Goal: Contribute content

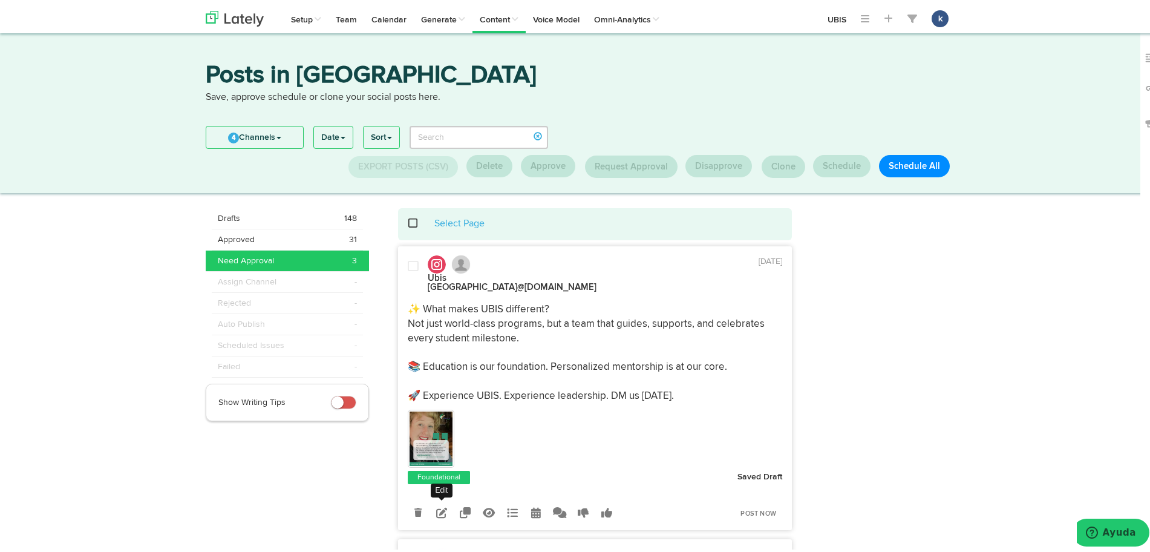
click at [431, 504] on link at bounding box center [441, 509] width 21 height 21
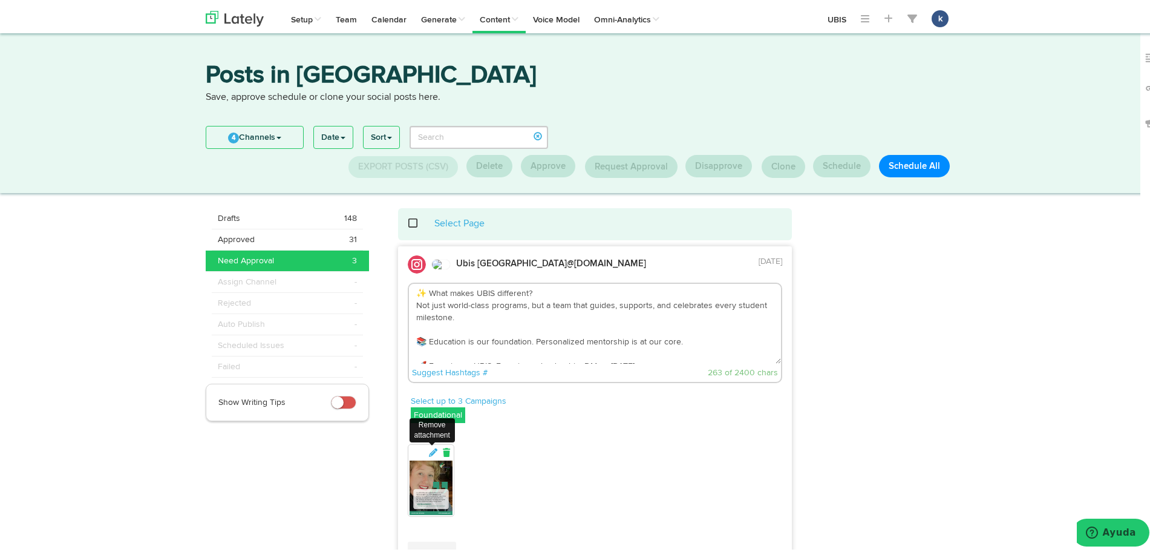
click at [443, 454] on icon at bounding box center [446, 449] width 11 height 8
click at [434, 529] on button at bounding box center [432, 515] width 48 height 48
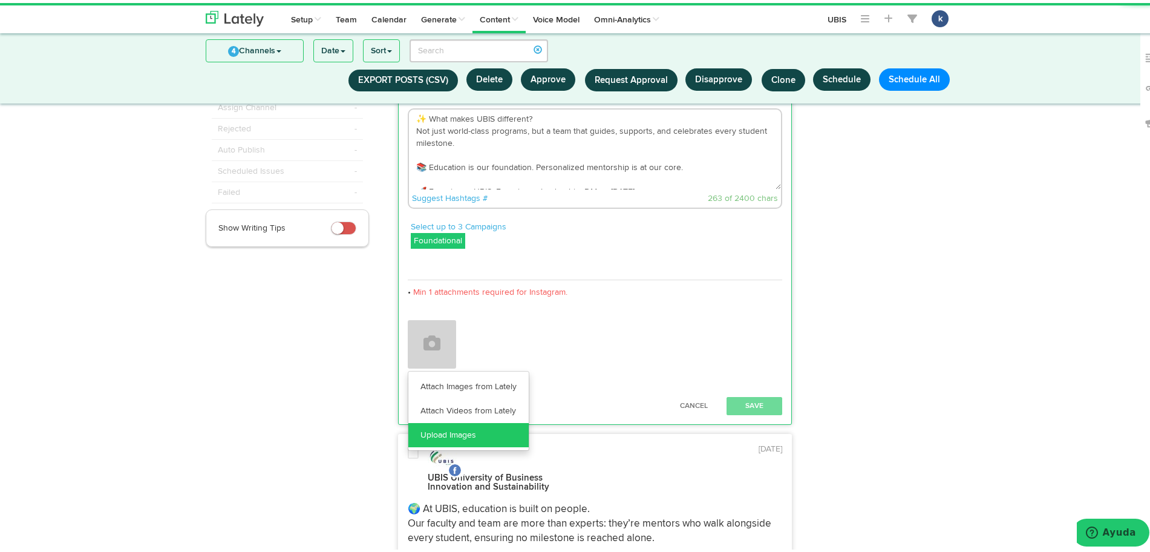
scroll to position [94, 0]
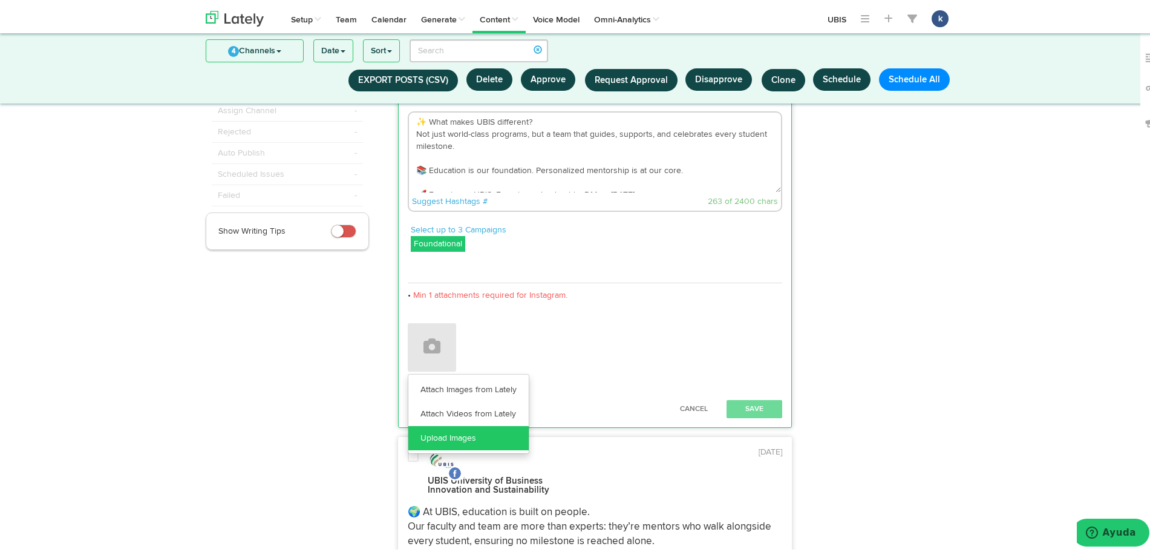
click at [467, 428] on link "Upload Images" at bounding box center [468, 435] width 120 height 24
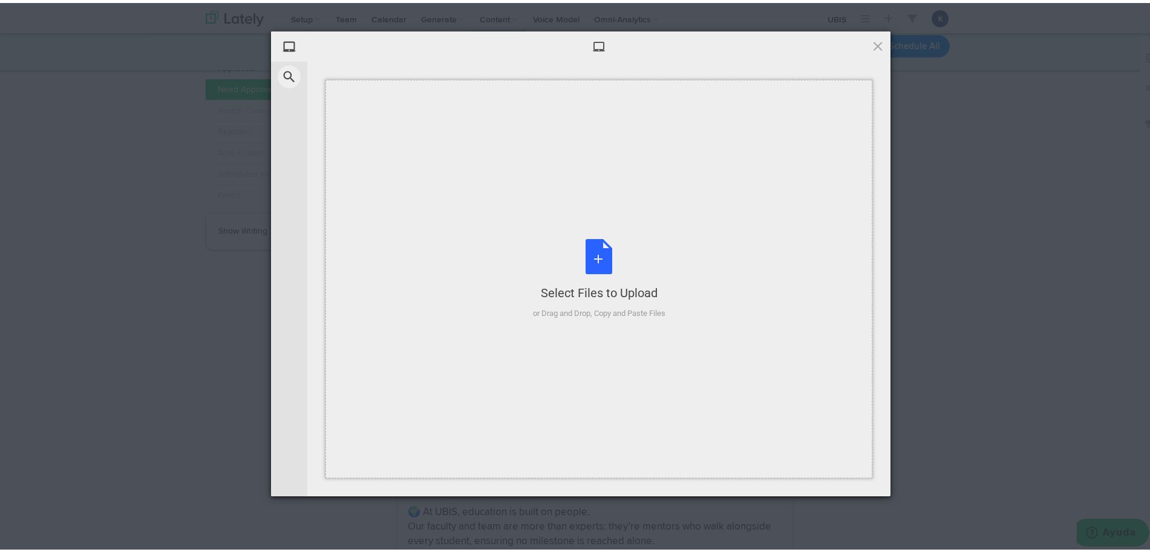
click at [467, 428] on div "Select Files to Upload or Drag and Drop, Copy and Paste Files" at bounding box center [599, 276] width 547 height 398
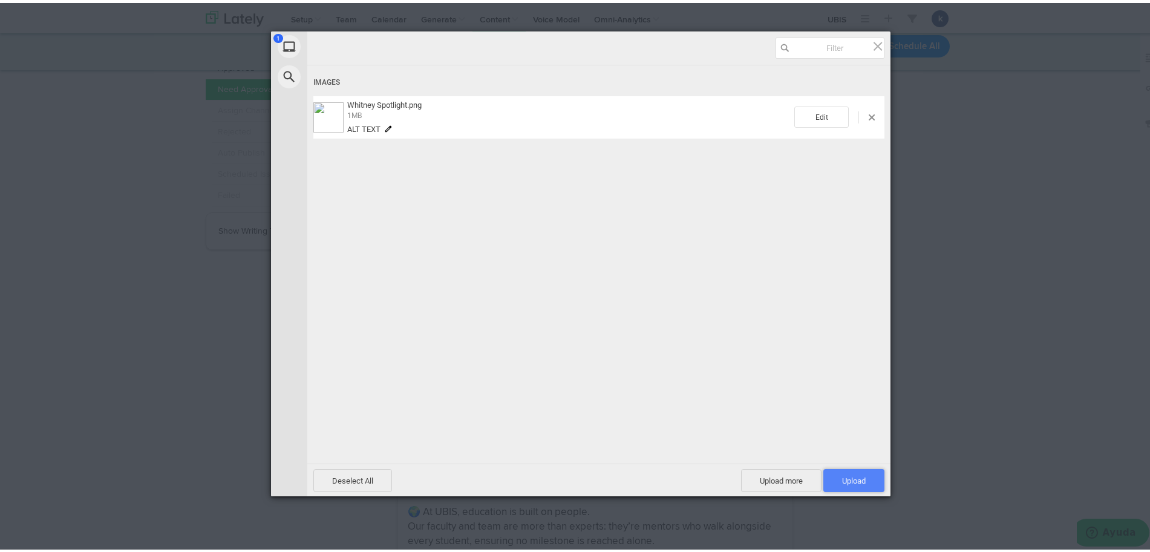
click at [842, 474] on span "Upload 1" at bounding box center [854, 477] width 24 height 9
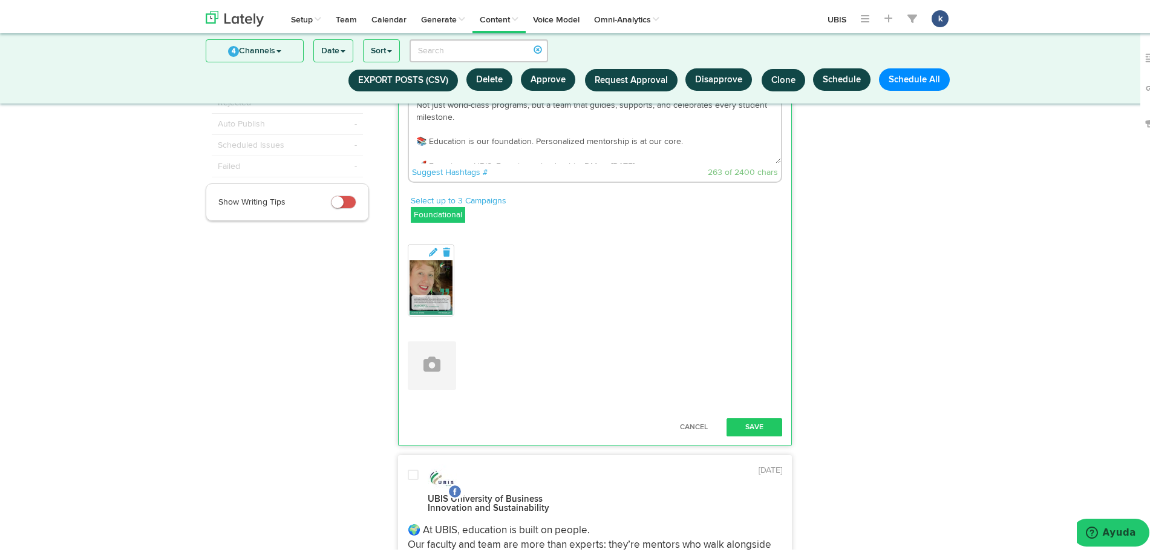
scroll to position [138, 0]
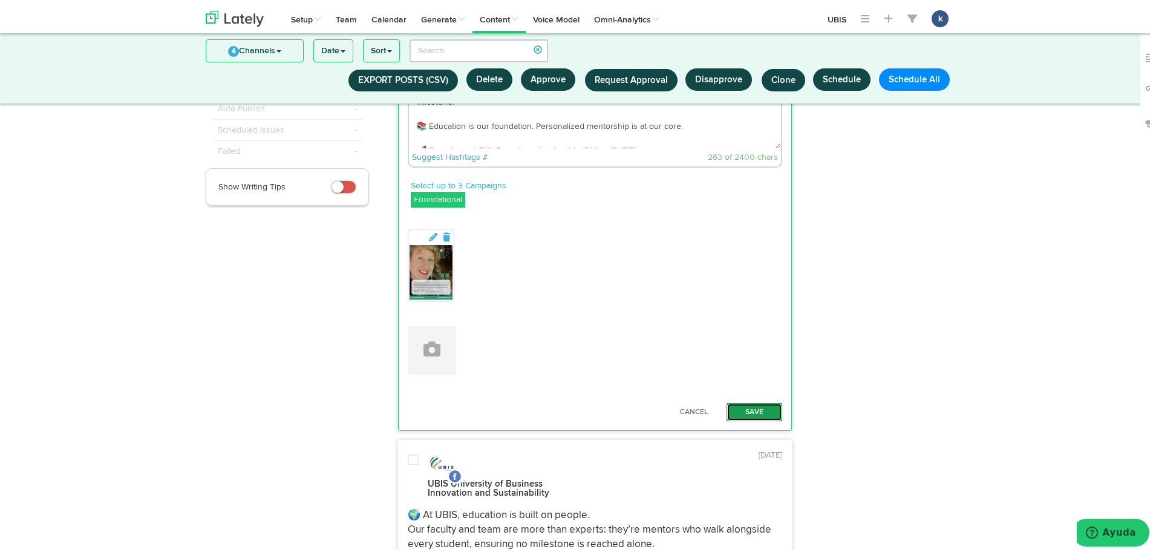
click at [762, 400] on button "Save" at bounding box center [755, 409] width 56 height 18
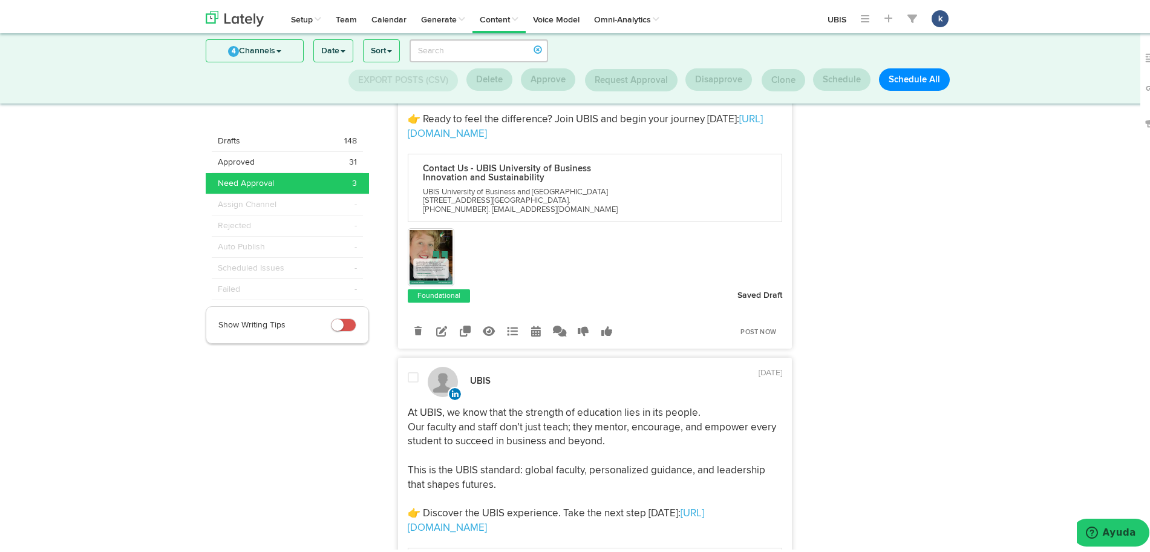
scroll to position [513, 0]
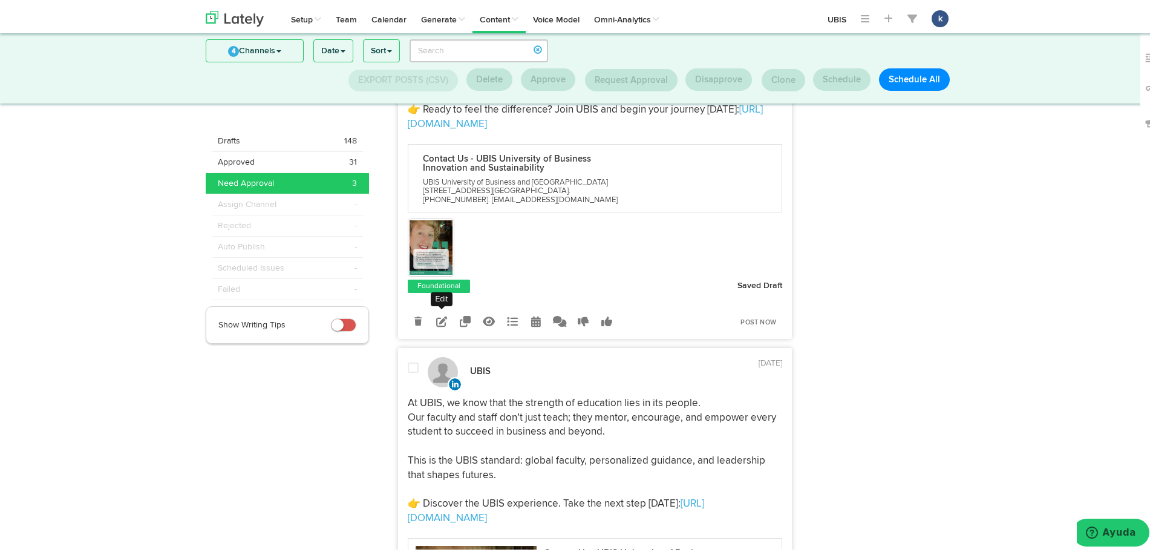
click at [436, 313] on icon at bounding box center [441, 318] width 11 height 11
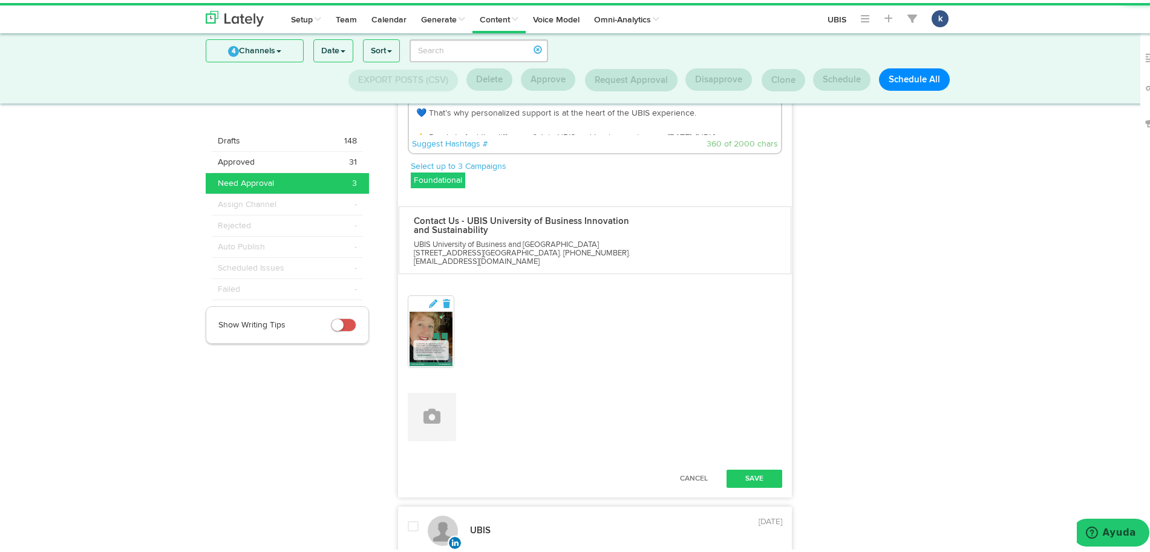
scroll to position [500, 0]
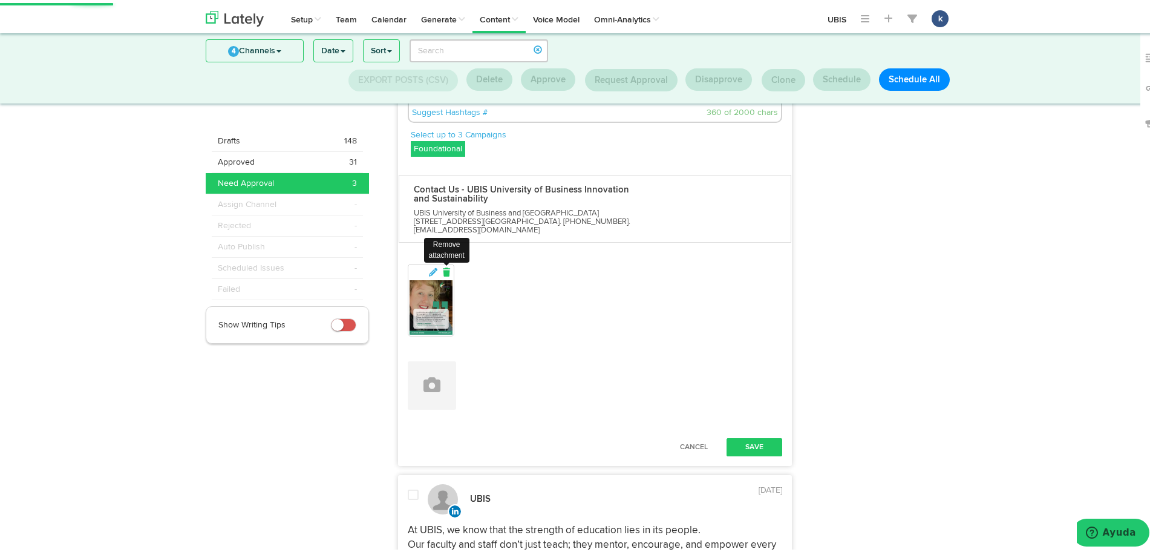
click at [441, 265] on icon at bounding box center [446, 269] width 11 height 8
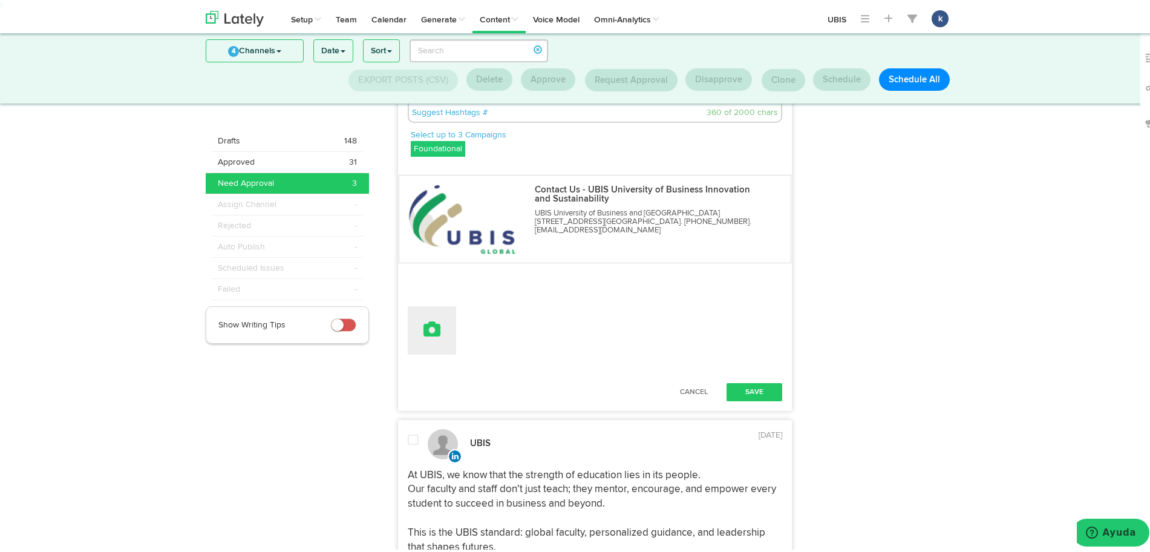
click at [427, 318] on icon at bounding box center [432, 326] width 17 height 17
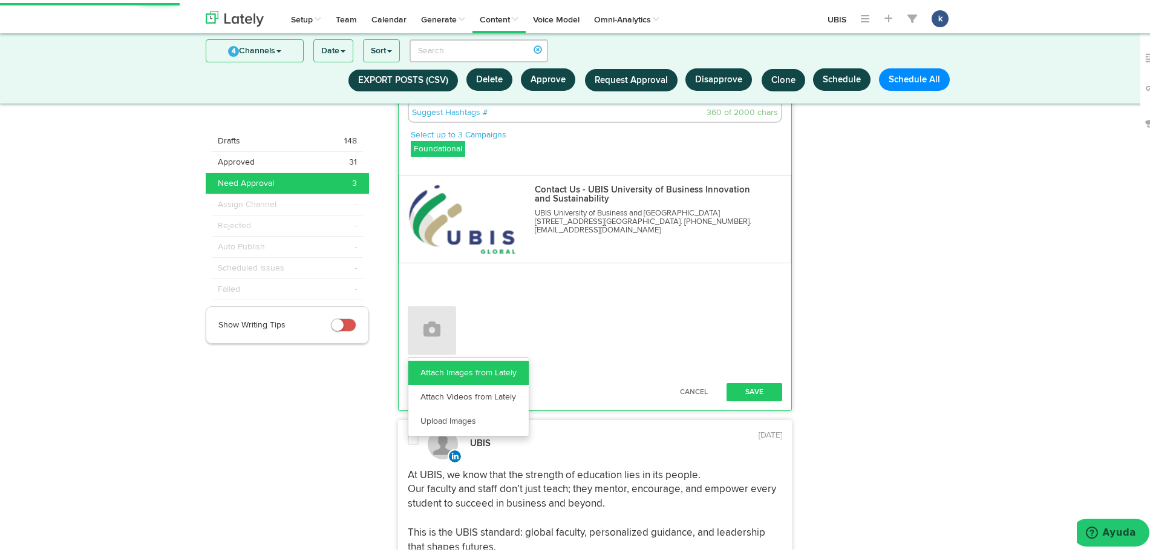
click at [453, 358] on link "Attach Images from Lately" at bounding box center [468, 370] width 120 height 24
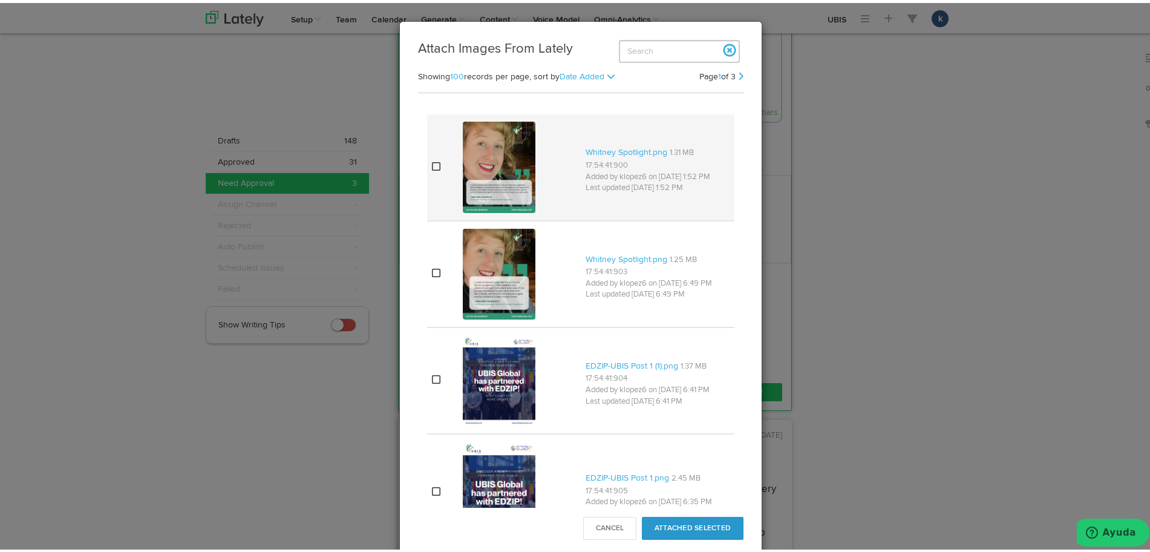
click at [581, 157] on td "Whitney Spotlight.png 1.31 MB 17:54:41:900 Added by klopez6 on [DATE] 1:52 PM L…" at bounding box center [658, 164] width 154 height 106
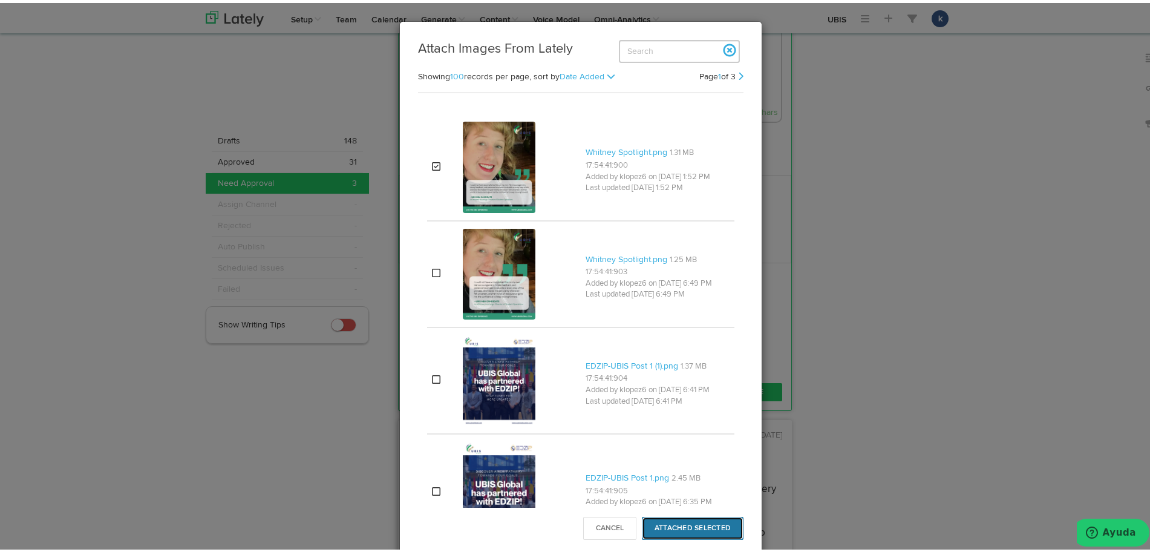
click at [668, 531] on button "Attached Selected" at bounding box center [693, 525] width 102 height 23
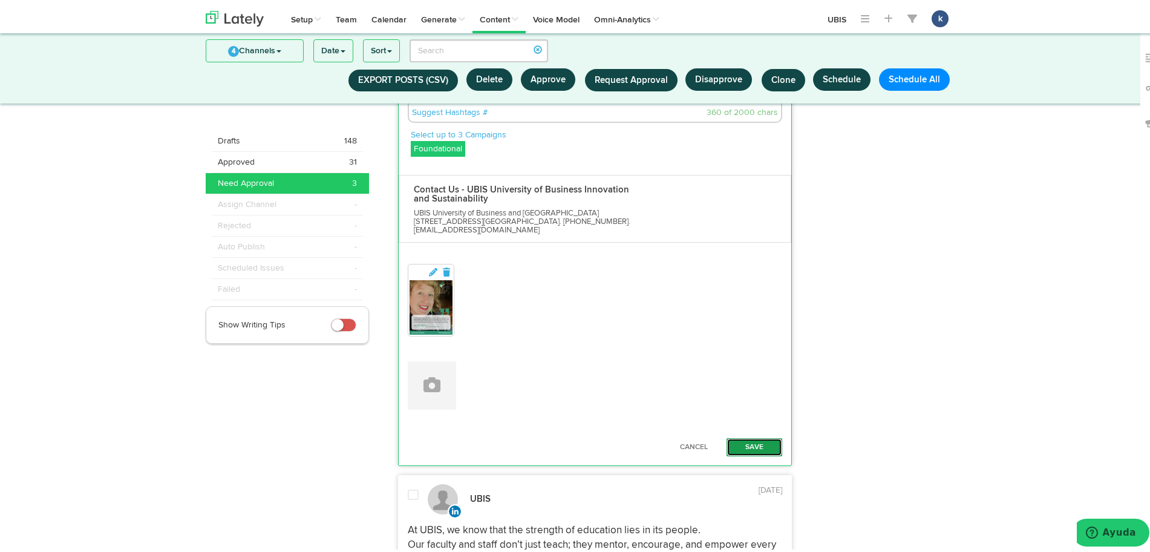
click at [763, 435] on button "Save" at bounding box center [755, 444] width 56 height 18
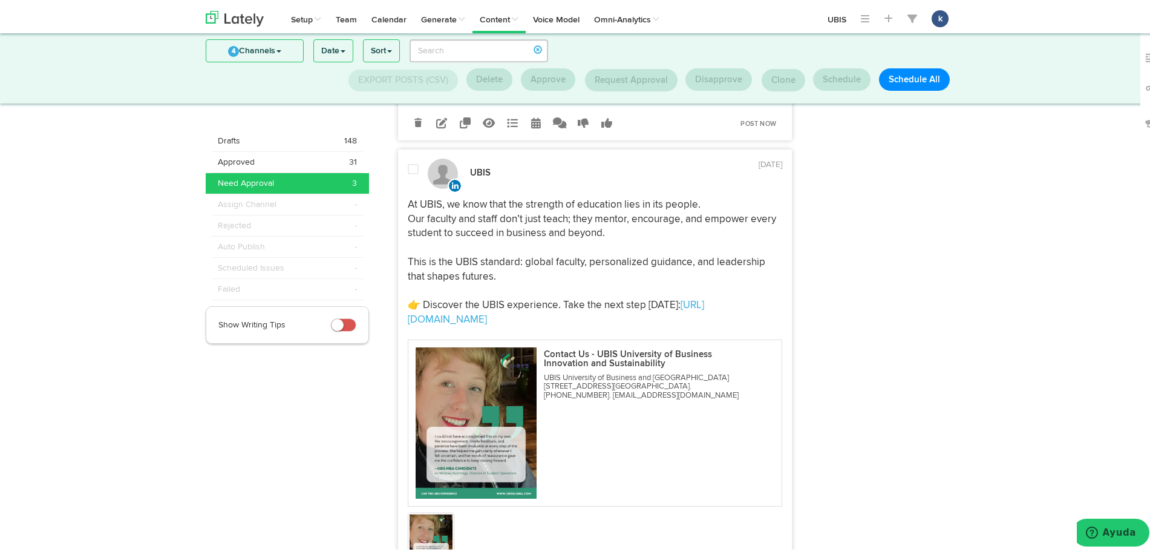
scroll to position [880, 0]
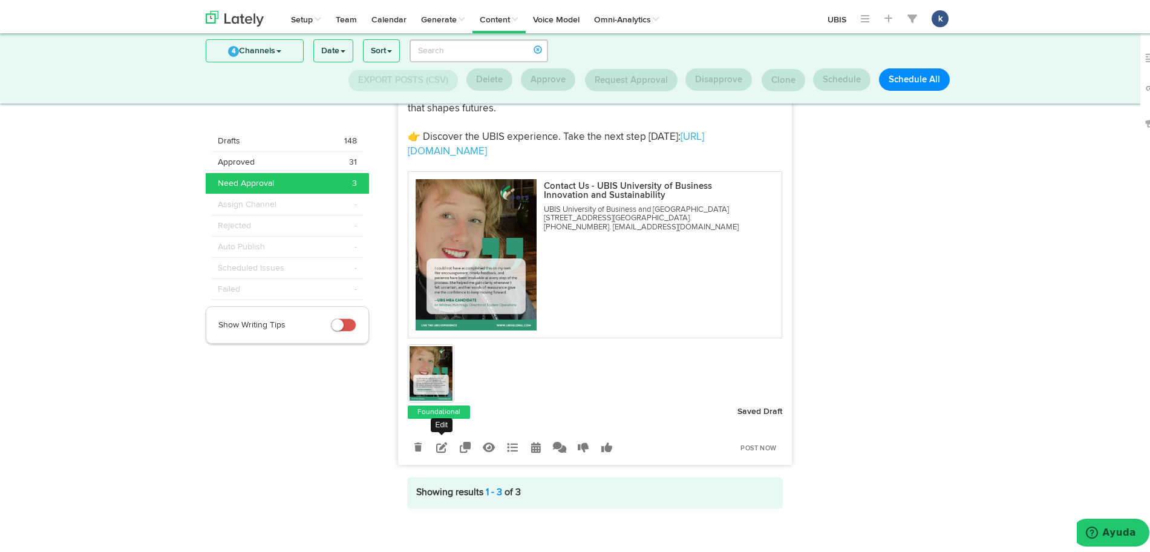
click at [438, 439] on icon at bounding box center [441, 444] width 11 height 11
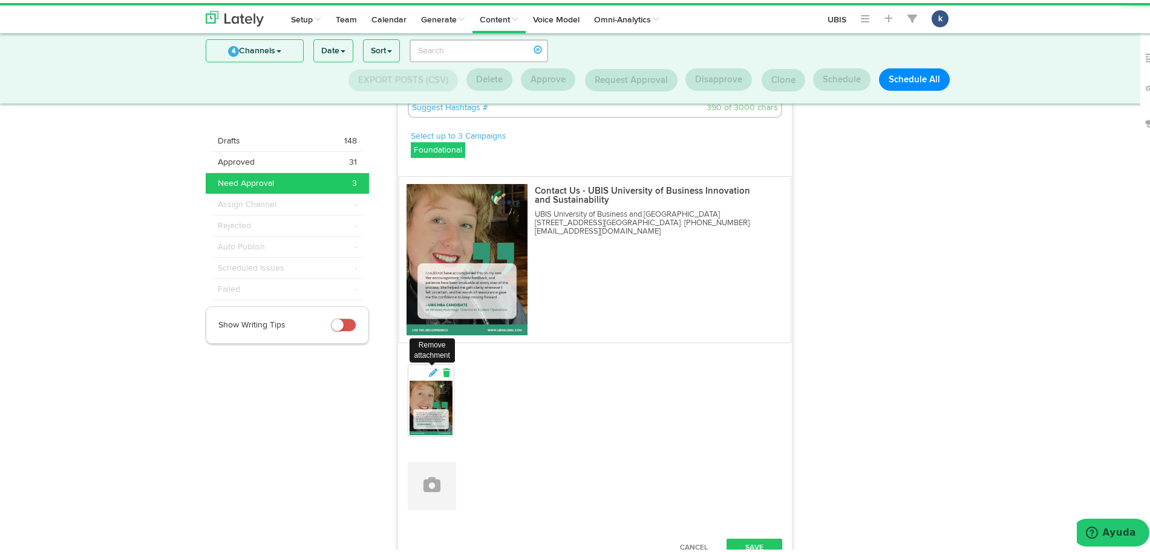
click at [441, 367] on link at bounding box center [446, 370] width 11 height 12
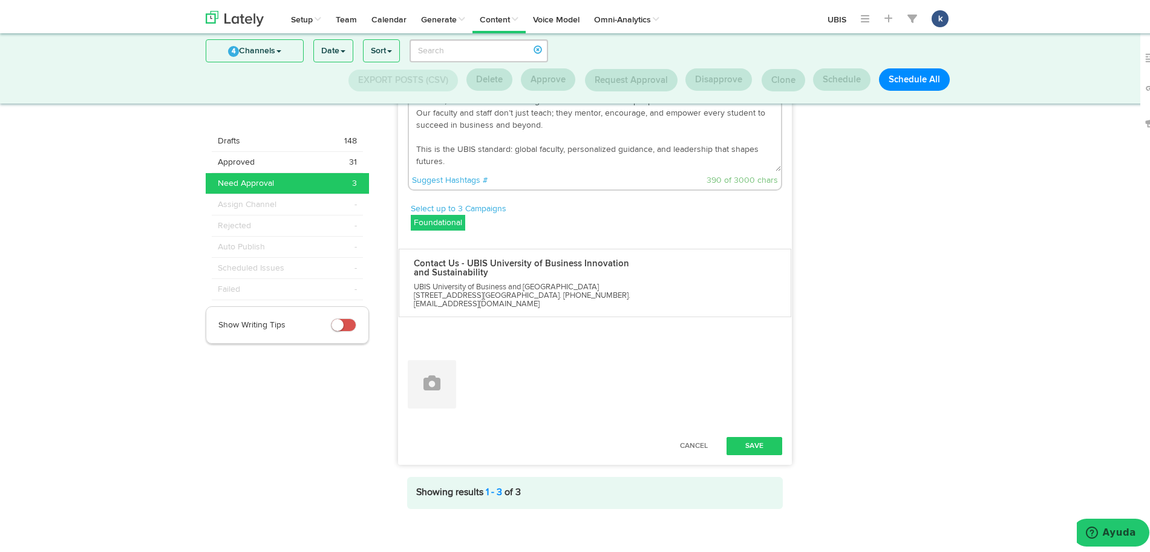
click at [439, 367] on button at bounding box center [432, 381] width 48 height 48
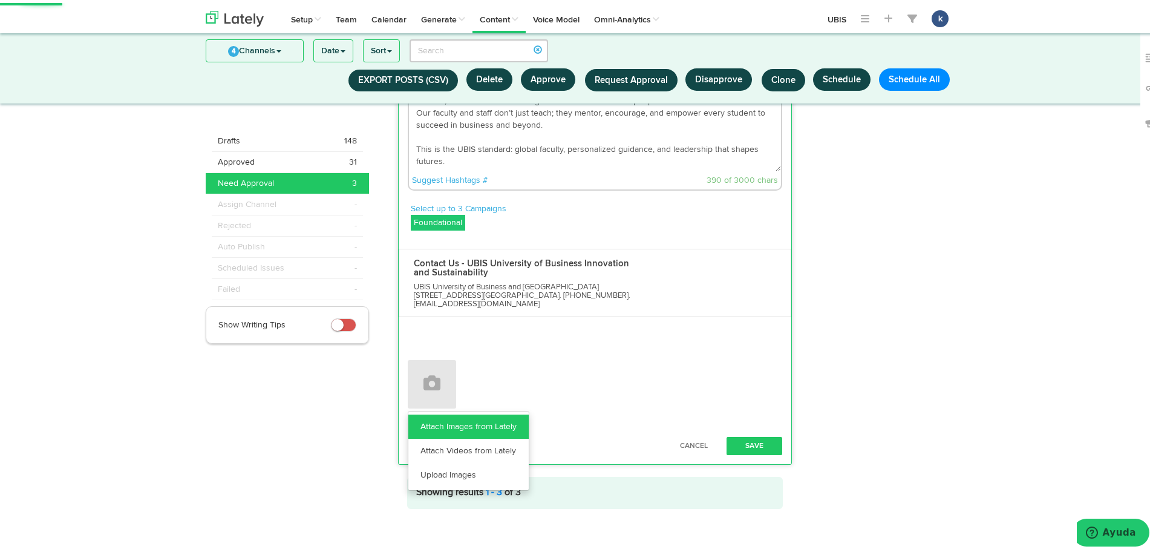
click at [464, 420] on link "Attach Images from Lately" at bounding box center [468, 424] width 120 height 24
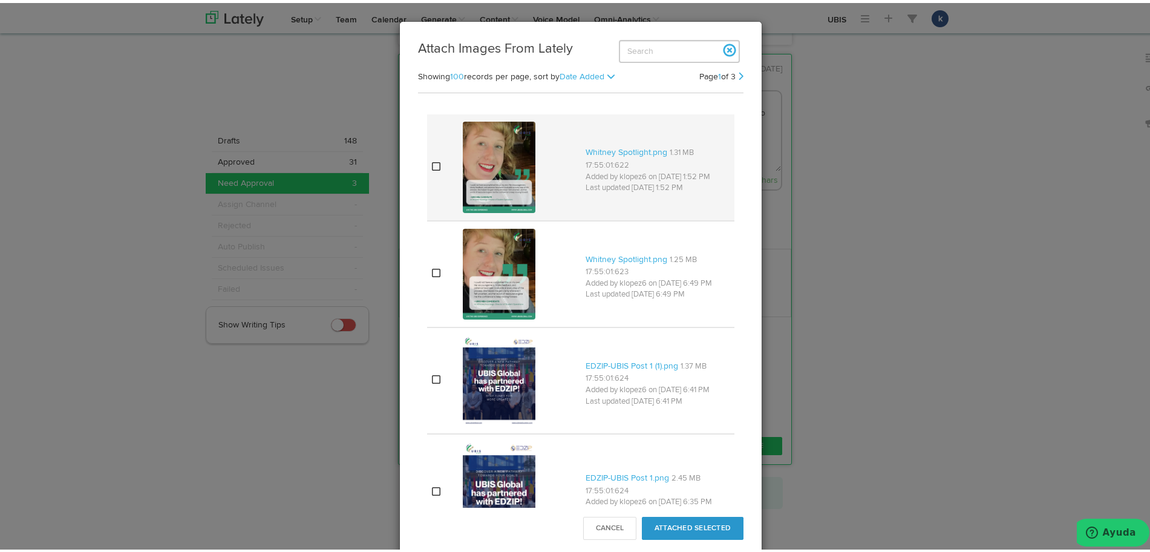
click at [531, 187] on div at bounding box center [519, 164] width 113 height 96
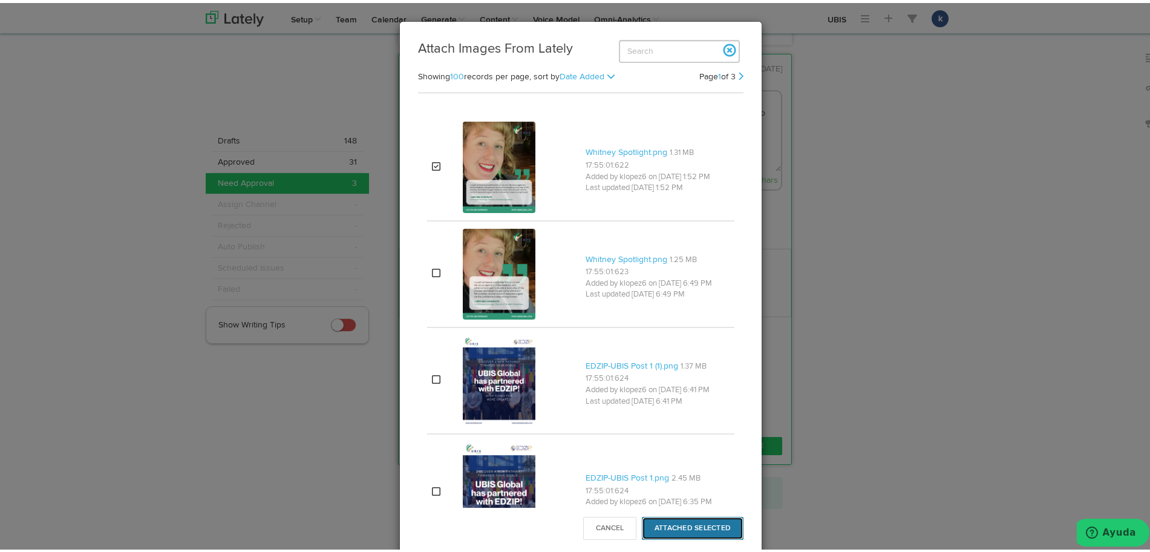
click at [671, 522] on button "Attached Selected" at bounding box center [693, 525] width 102 height 23
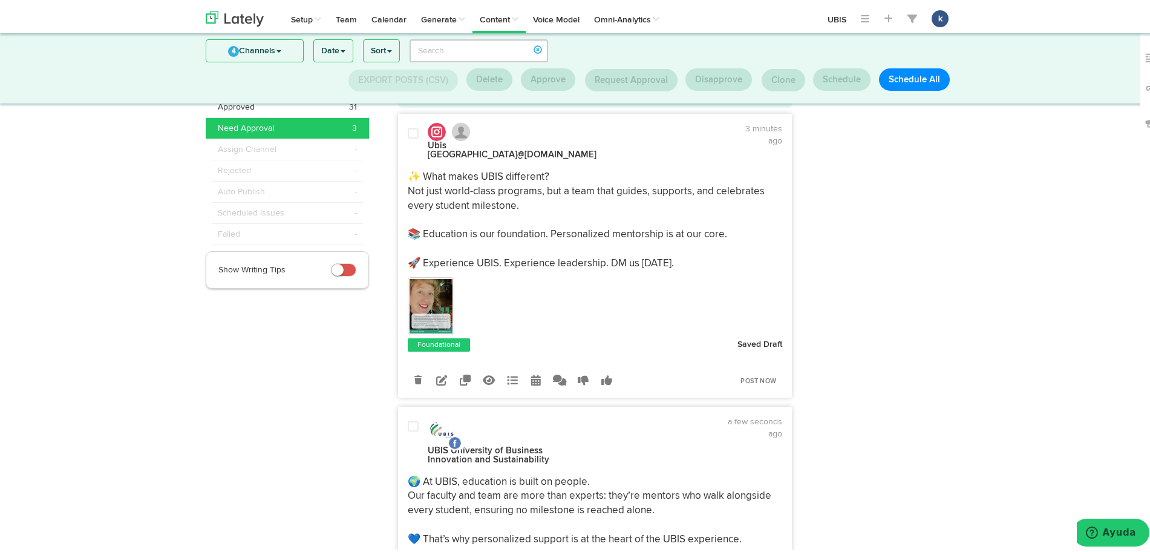
scroll to position [50, 0]
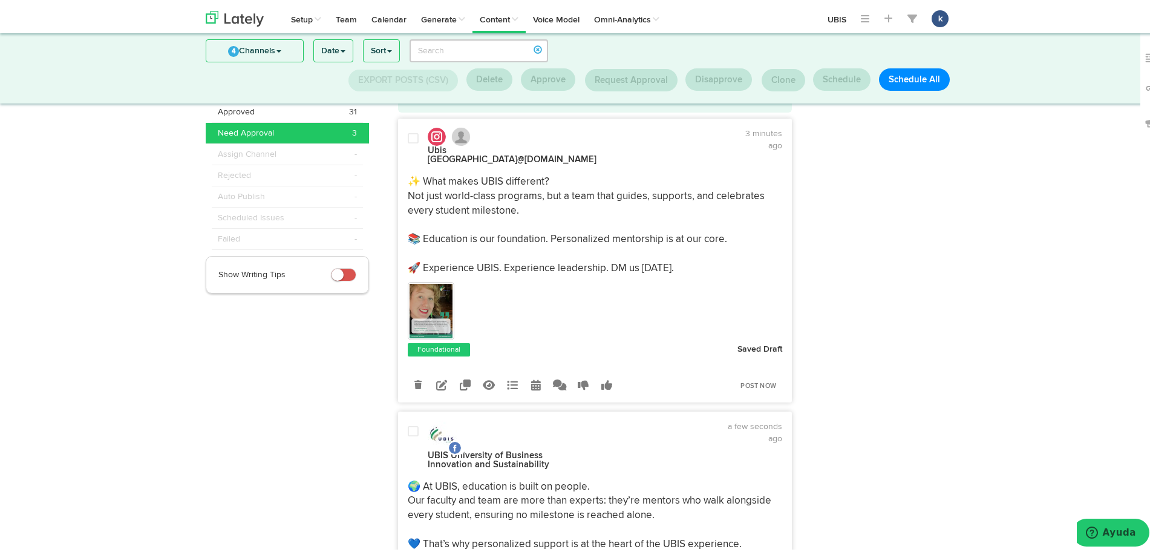
click at [442, 321] on img at bounding box center [432, 308] width 44 height 54
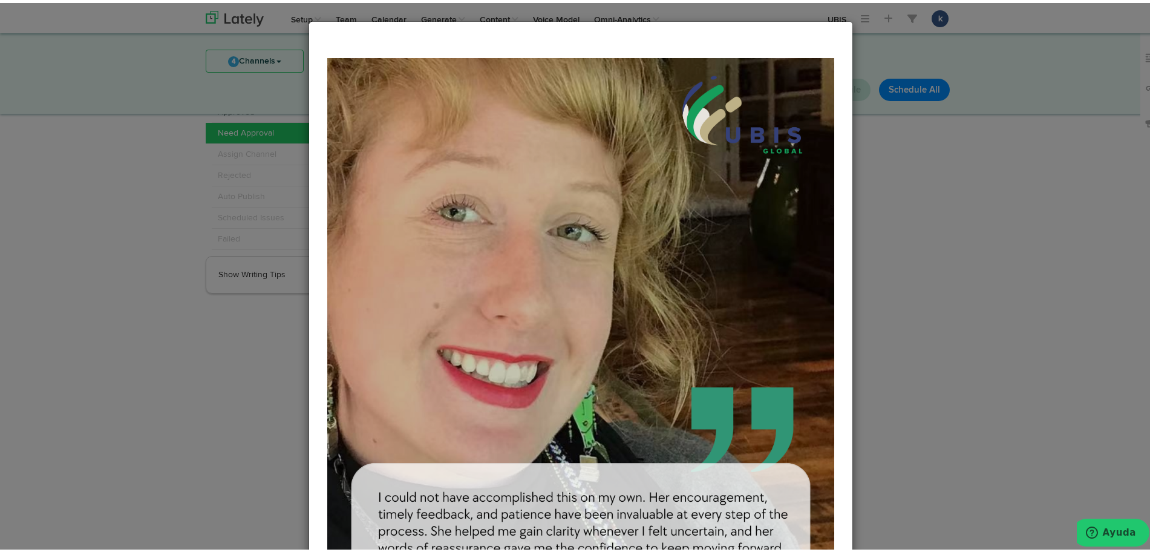
scroll to position [1, 0]
click at [1044, 391] on div "Close" at bounding box center [581, 276] width 1162 height 552
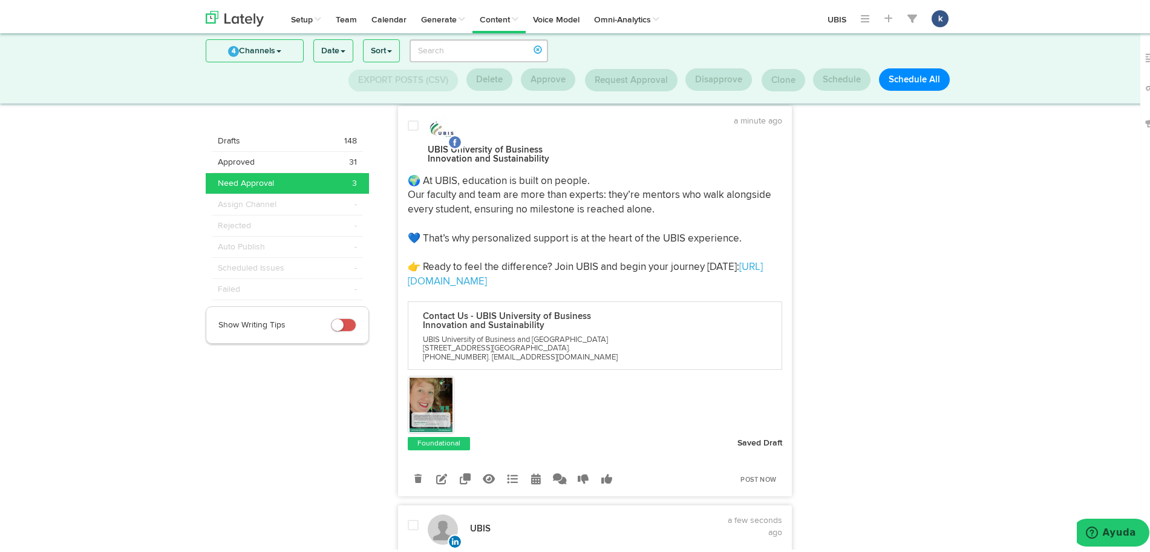
scroll to position [374, 0]
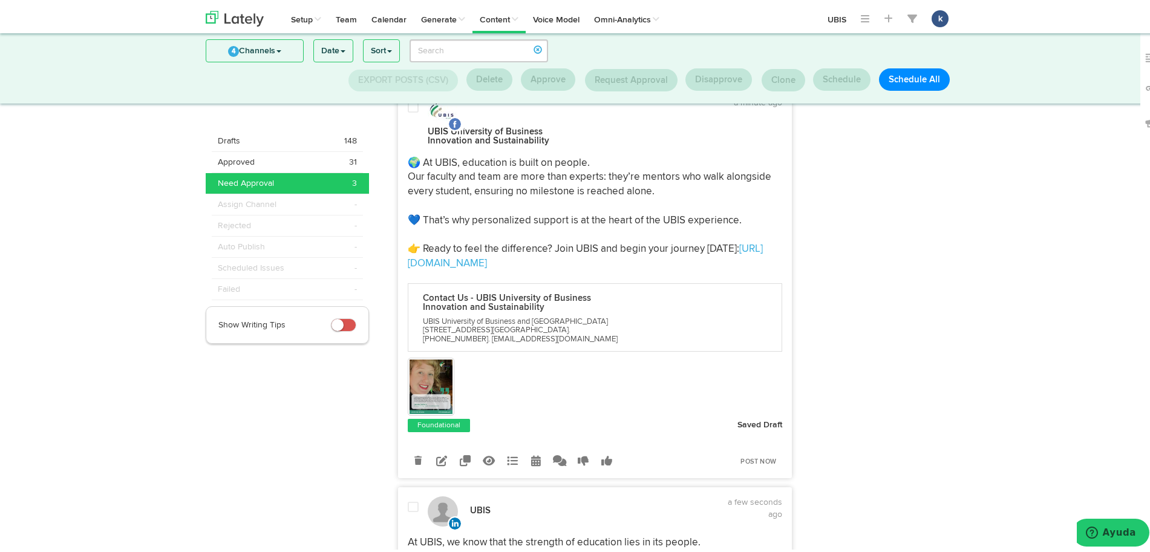
click at [425, 375] on img at bounding box center [432, 383] width 44 height 54
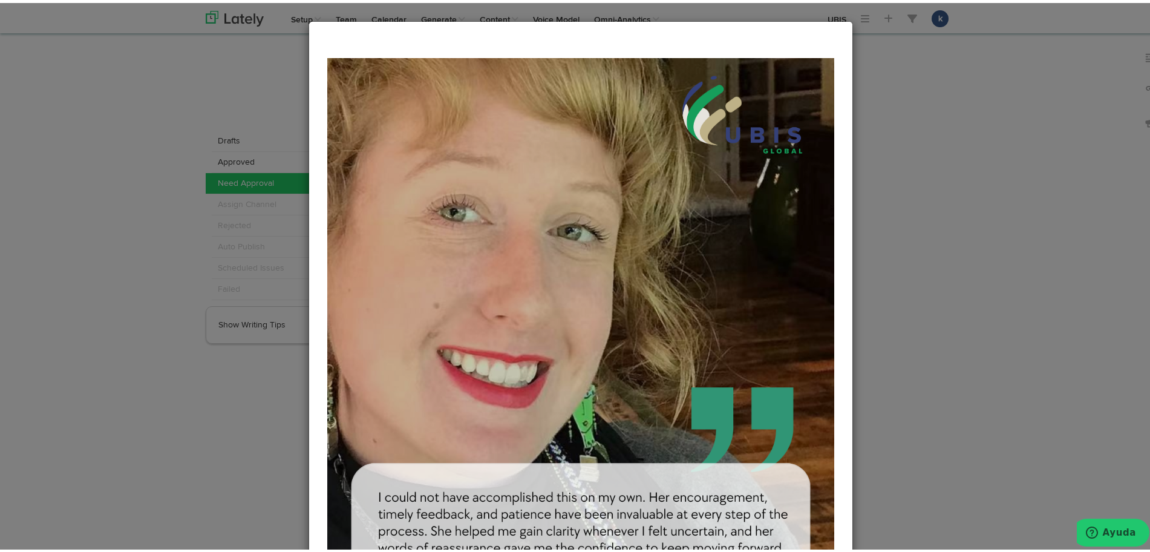
scroll to position [215, 0]
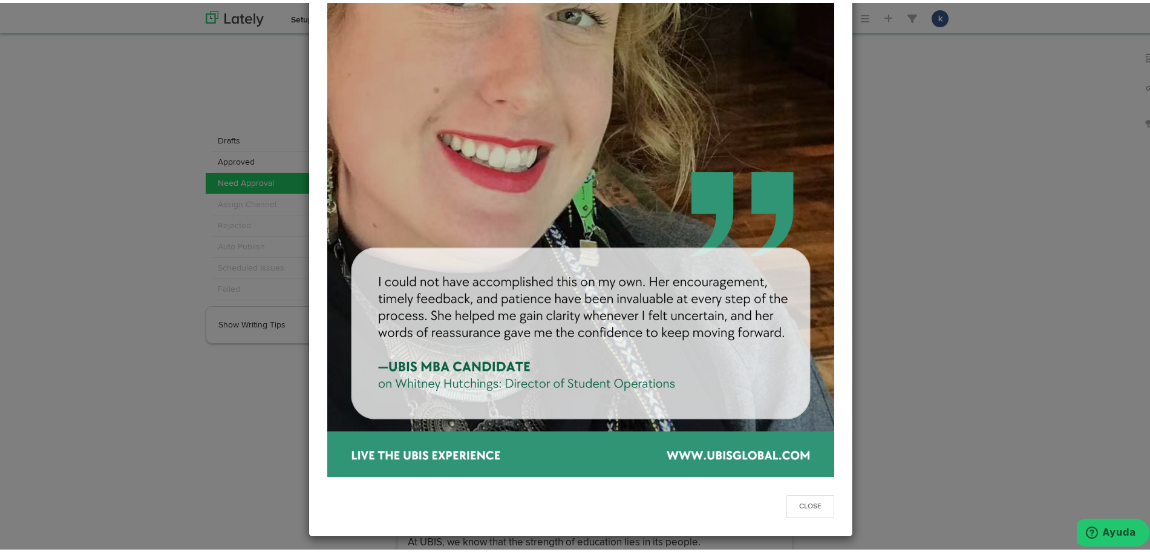
click at [976, 308] on div "Close" at bounding box center [581, 276] width 1162 height 552
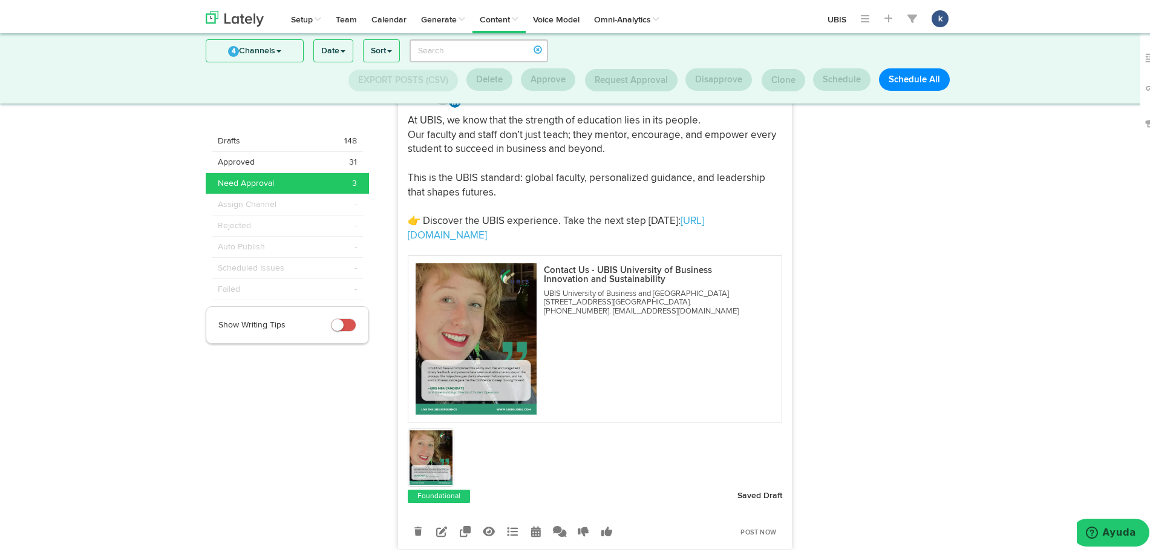
scroll to position [801, 0]
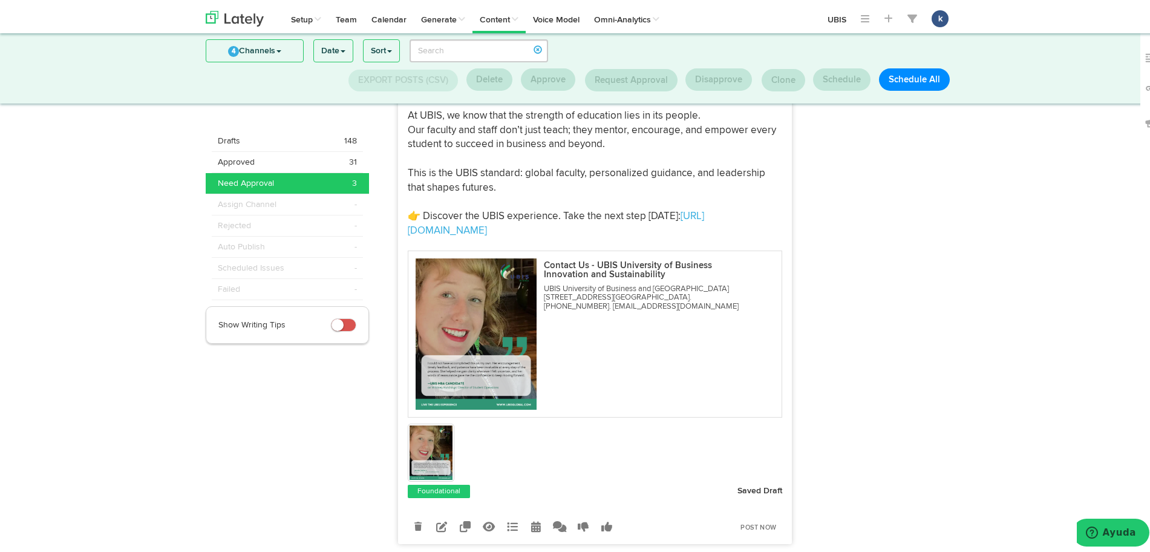
click at [442, 449] on img at bounding box center [432, 449] width 44 height 54
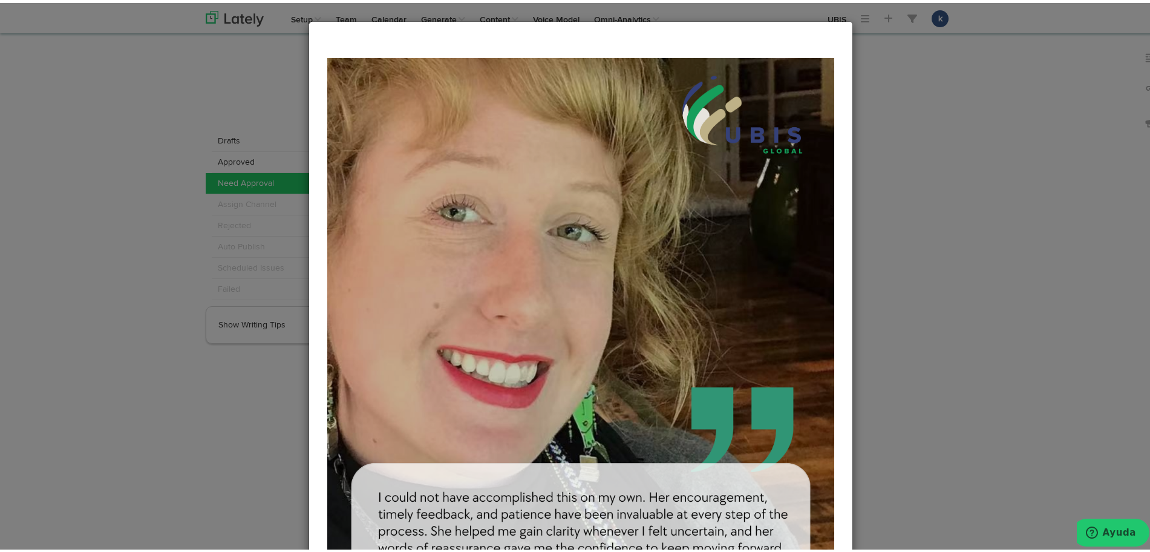
scroll to position [215, 0]
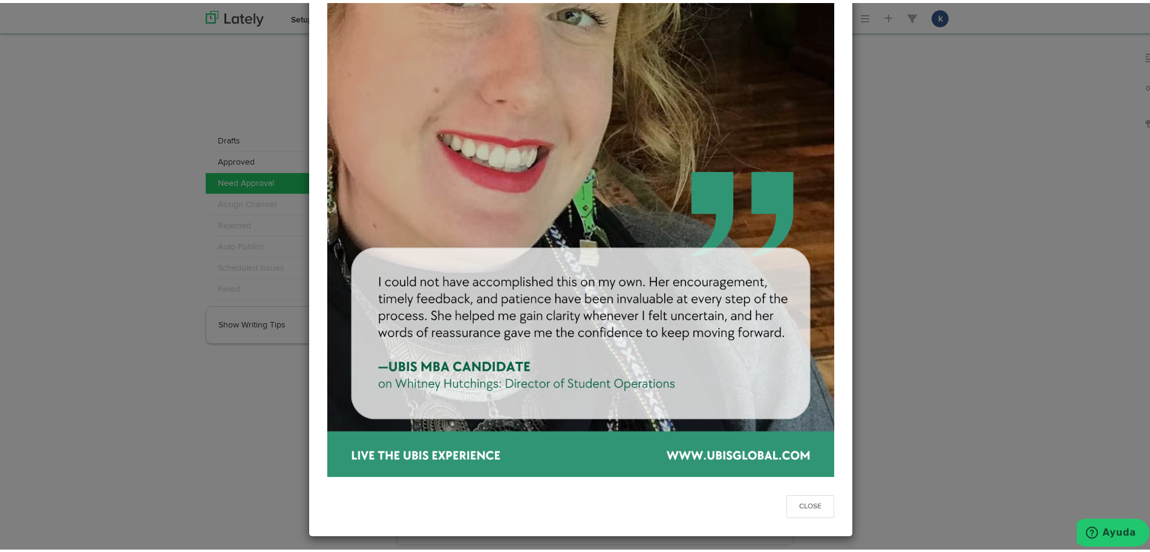
click at [980, 341] on div "Close" at bounding box center [581, 276] width 1162 height 552
